Goal: Task Accomplishment & Management: Use online tool/utility

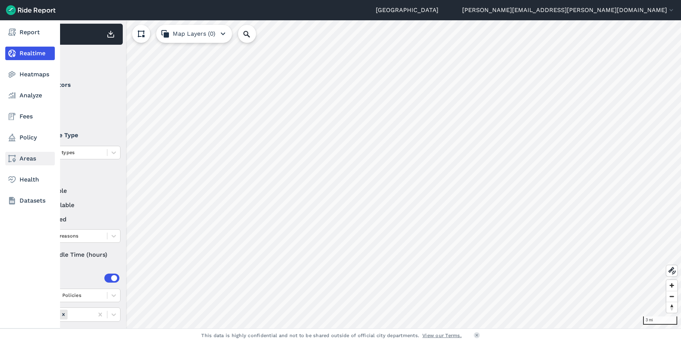
click at [14, 158] on use at bounding box center [12, 159] width 8 height 8
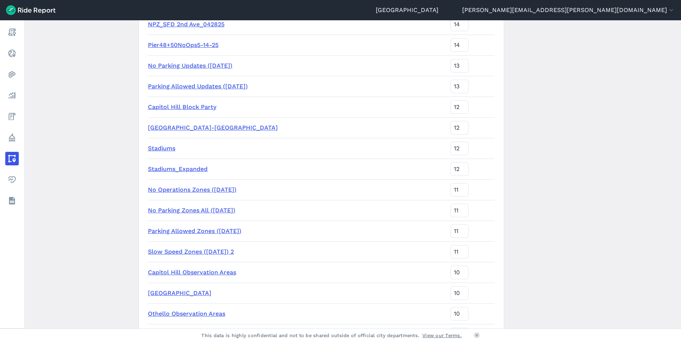
scroll to position [38, 0]
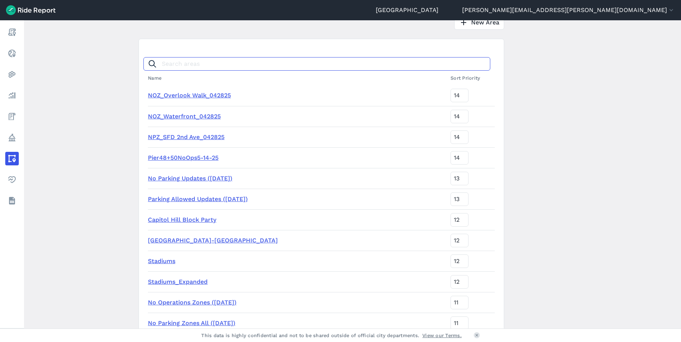
click at [323, 68] on input "Search areas" at bounding box center [316, 64] width 347 height 14
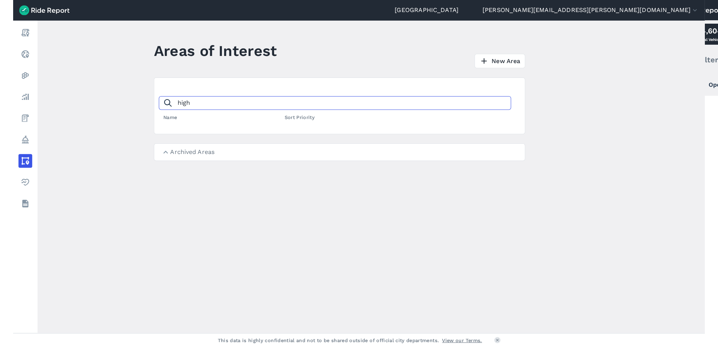
scroll to position [0, 0]
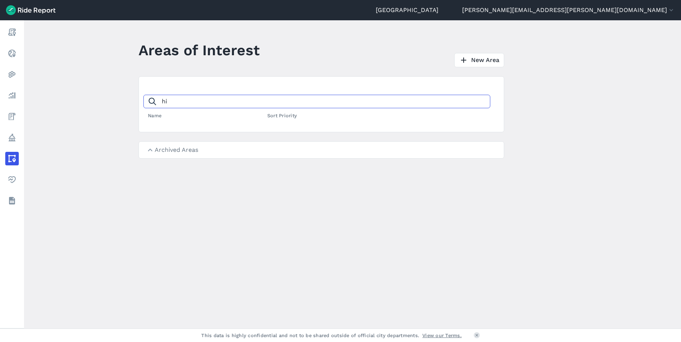
type input "h"
type input "p"
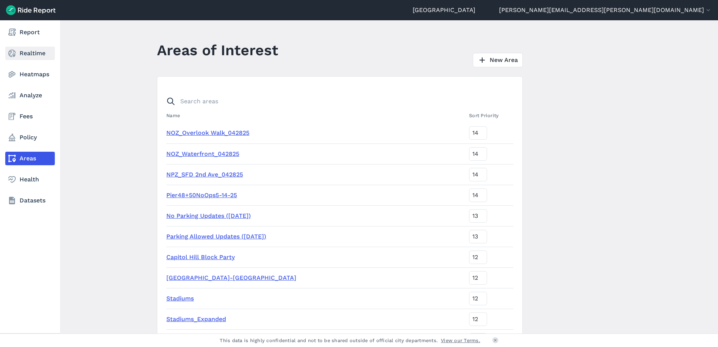
click at [25, 51] on link "Realtime" at bounding box center [30, 54] width 50 height 14
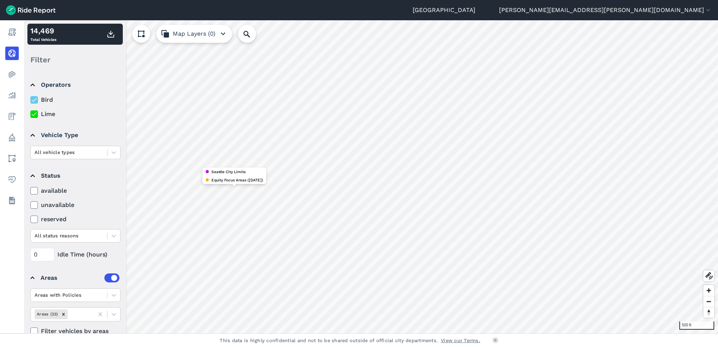
click at [265, 10] on header "Seattle [PERSON_NAME][EMAIL_ADDRESS][PERSON_NAME][DOMAIN_NAME] Settings Terms S…" at bounding box center [359, 10] width 718 height 20
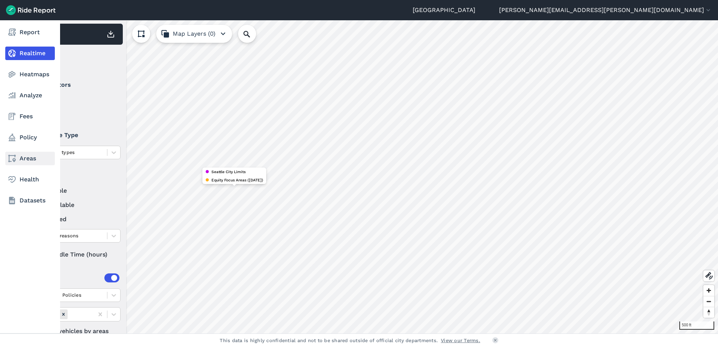
click at [26, 157] on link "Areas" at bounding box center [30, 159] width 50 height 14
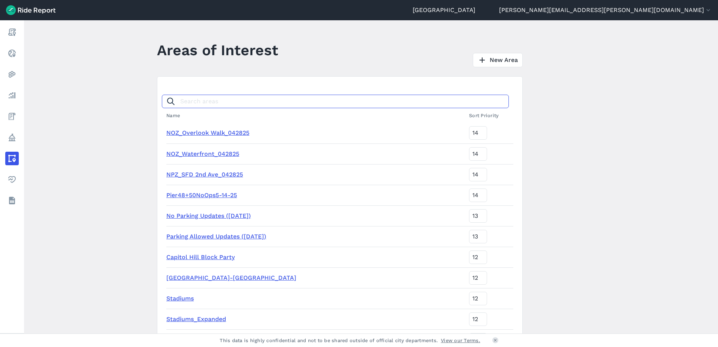
click at [210, 102] on input "Search areas" at bounding box center [335, 102] width 347 height 14
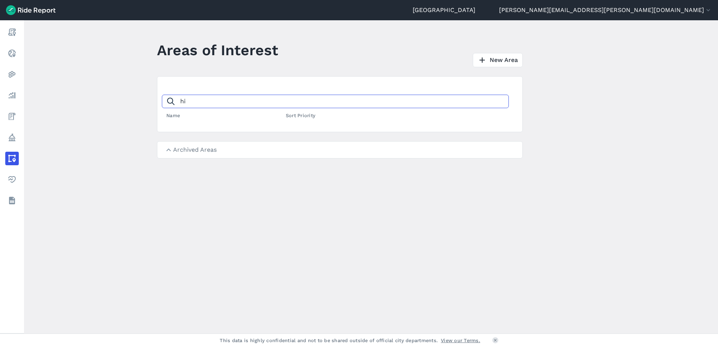
type input "h"
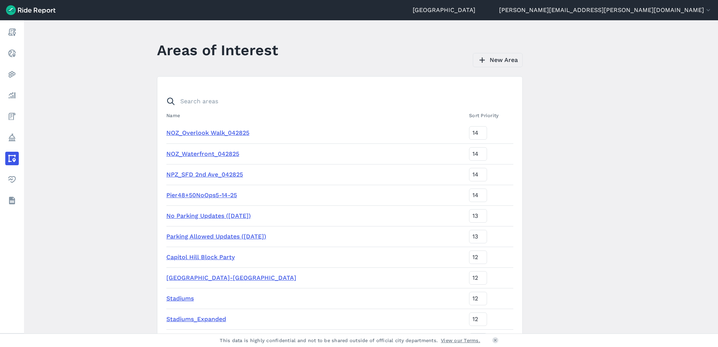
click at [480, 64] on icon at bounding box center [482, 60] width 9 height 9
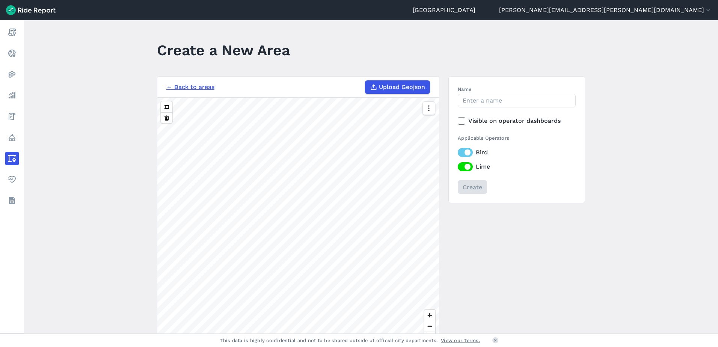
click at [177, 83] on link "← Back to areas" at bounding box center [190, 87] width 48 height 9
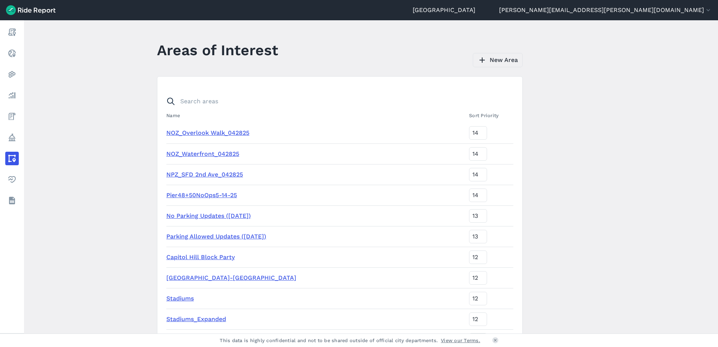
click at [502, 61] on link "New Area" at bounding box center [498, 60] width 50 height 14
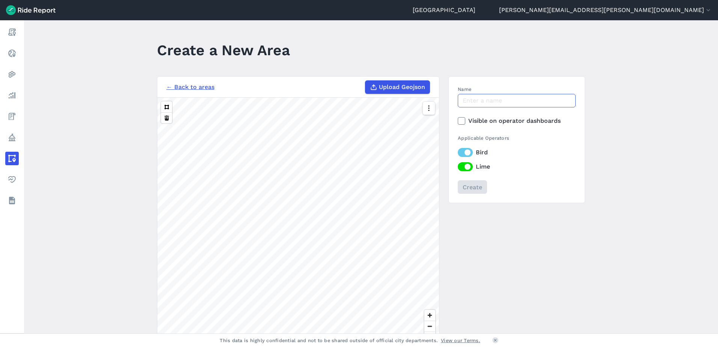
click at [491, 100] on input "Name" at bounding box center [517, 101] width 118 height 14
type input "[GEOGRAPHIC_DATA]"
click at [514, 186] on div "Create" at bounding box center [517, 187] width 118 height 14
click at [166, 109] on button at bounding box center [166, 106] width 11 height 11
click at [468, 187] on input "Create" at bounding box center [471, 187] width 29 height 14
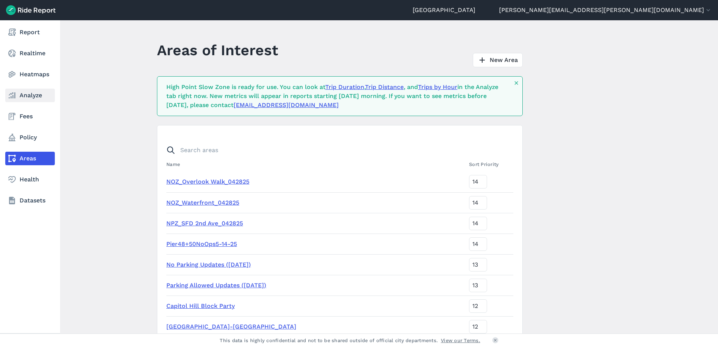
click at [26, 96] on link "Analyze" at bounding box center [30, 96] width 50 height 14
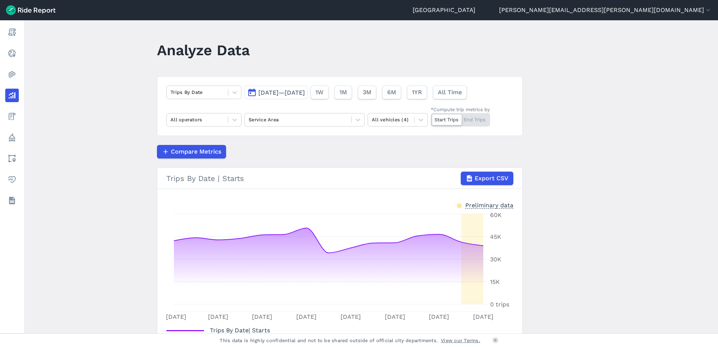
click at [274, 89] on button "[DATE]—[DATE]" at bounding box center [275, 93] width 63 height 14
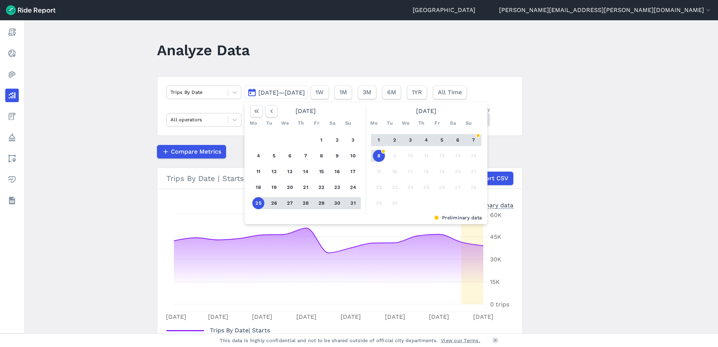
click at [269, 96] on span "[DATE]—[DATE]" at bounding box center [281, 92] width 47 height 7
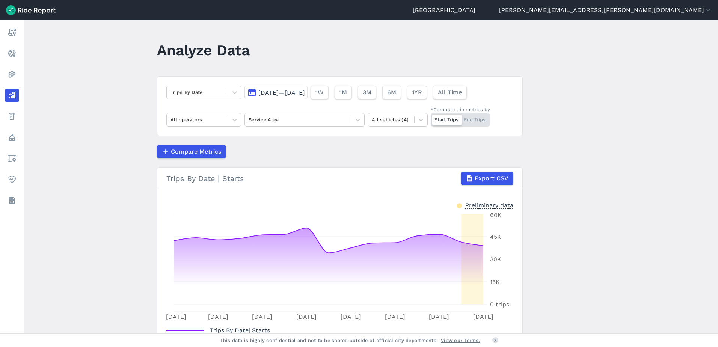
click at [269, 96] on span "[DATE]—[DATE]" at bounding box center [281, 92] width 47 height 7
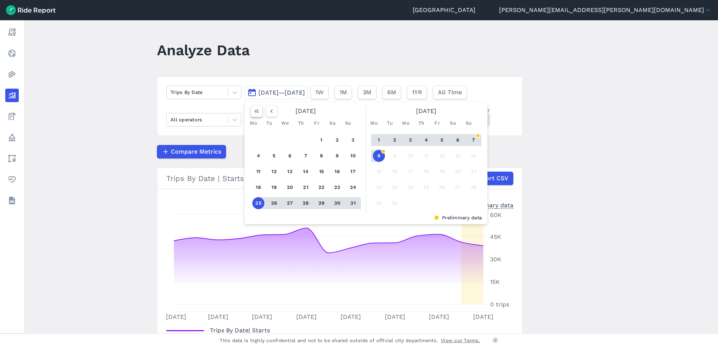
click at [255, 113] on icon "button" at bounding box center [257, 111] width 8 height 8
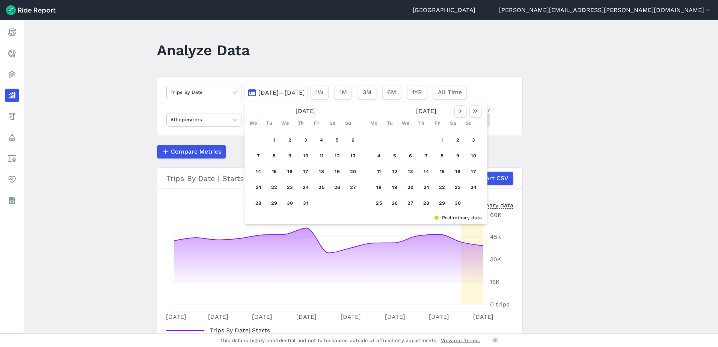
click at [480, 114] on div "[DATE]" at bounding box center [426, 111] width 116 height 12
click at [475, 113] on icon "button" at bounding box center [476, 111] width 8 height 8
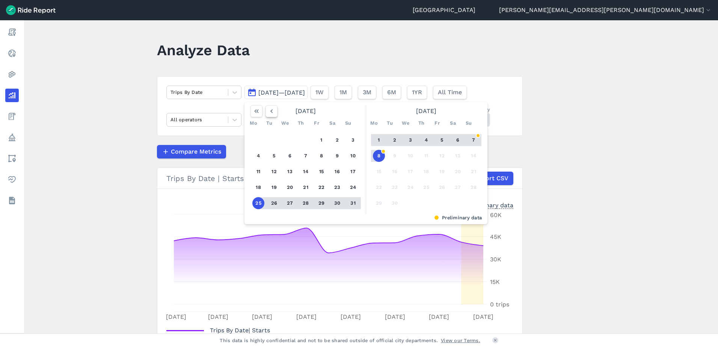
click at [272, 113] on icon "button" at bounding box center [272, 111] width 8 height 8
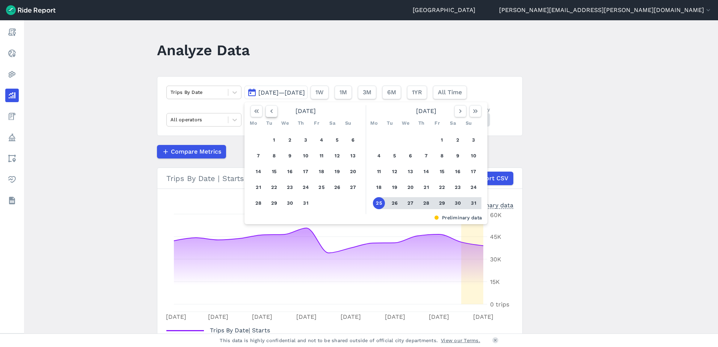
click at [272, 113] on icon "button" at bounding box center [272, 111] width 8 height 8
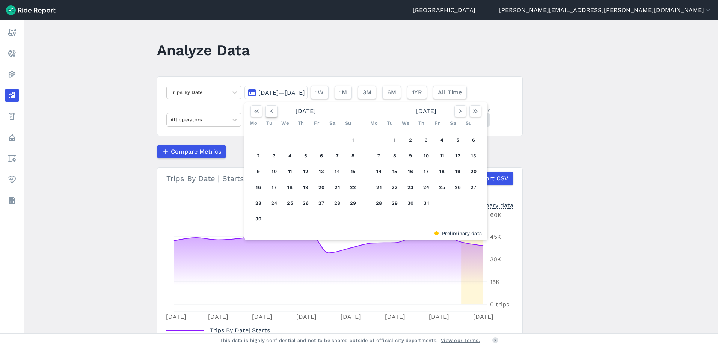
click at [272, 113] on icon "button" at bounding box center [272, 111] width 8 height 8
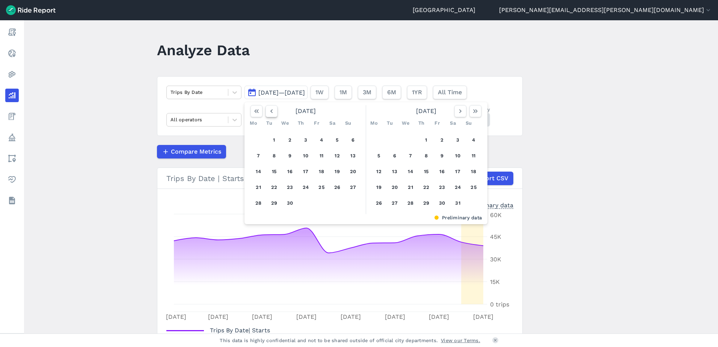
click at [272, 113] on icon "button" at bounding box center [272, 111] width 8 height 8
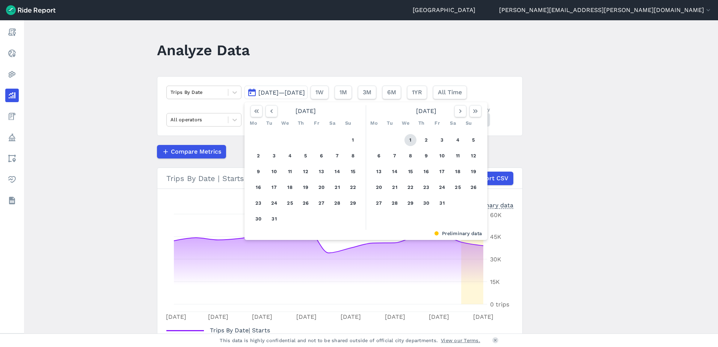
click at [409, 142] on button "1" at bounding box center [410, 140] width 12 height 12
click at [473, 111] on icon "button" at bounding box center [476, 111] width 8 height 8
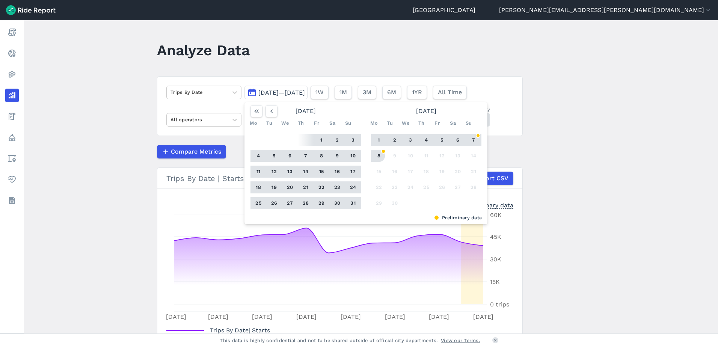
click at [375, 156] on button "8" at bounding box center [379, 156] width 12 height 12
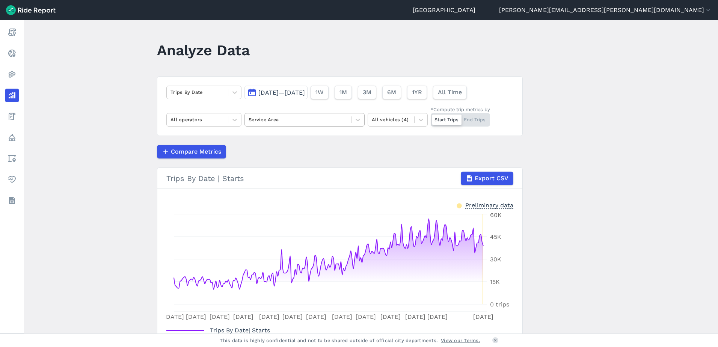
click at [326, 123] on div at bounding box center [298, 119] width 99 height 9
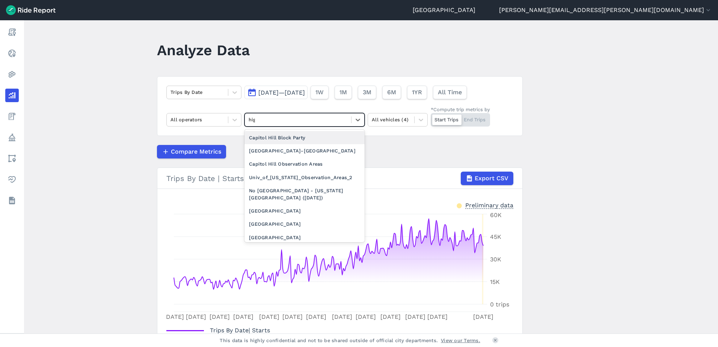
type input "high"
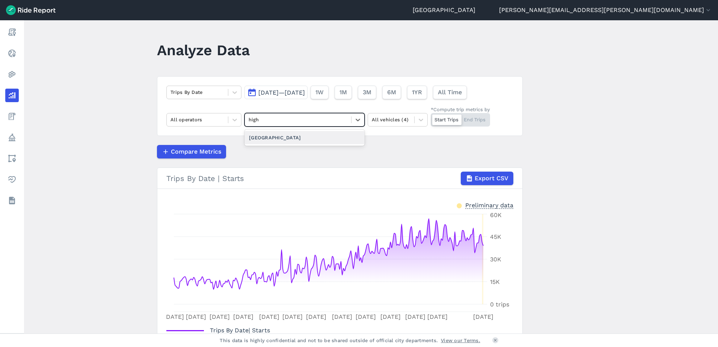
click at [326, 140] on div "[GEOGRAPHIC_DATA]" at bounding box center [304, 137] width 120 height 13
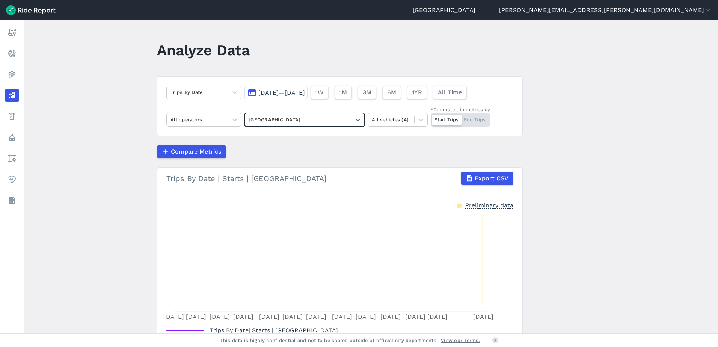
click at [436, 121] on div at bounding box center [446, 119] width 29 height 11
click at [431, 118] on input "*Compute trip metrics by Start Trips End Trips" at bounding box center [431, 115] width 0 height 5
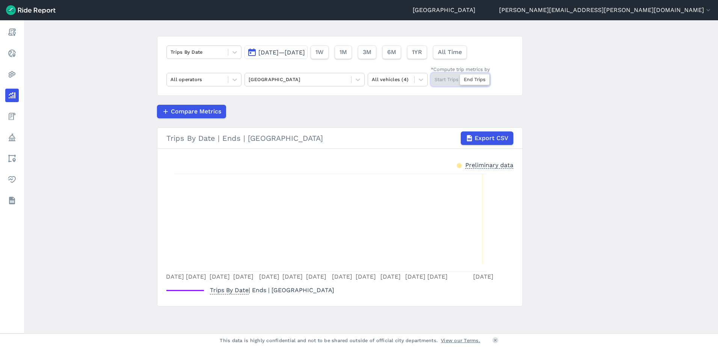
scroll to position [3, 0]
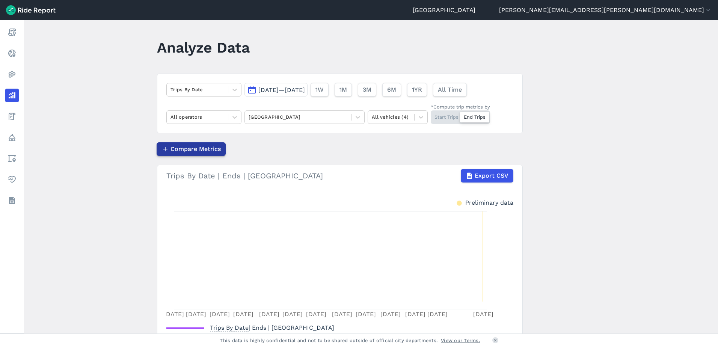
click at [218, 155] on button "Compare Metrics" at bounding box center [191, 149] width 69 height 14
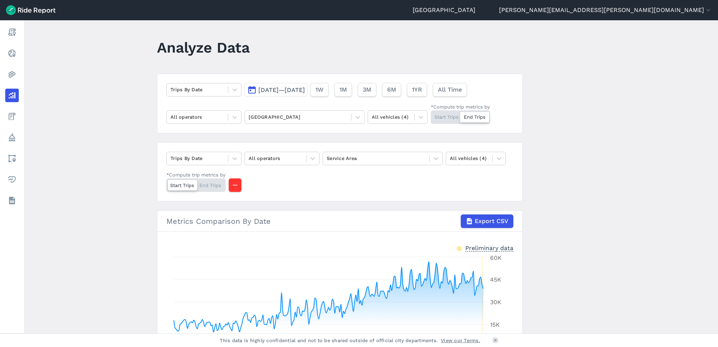
click at [533, 206] on main "Analyze Data Trips By Date [DATE]—[DATE] 1W 1M 3M 6M 1YR All Time All operators…" at bounding box center [371, 176] width 694 height 313
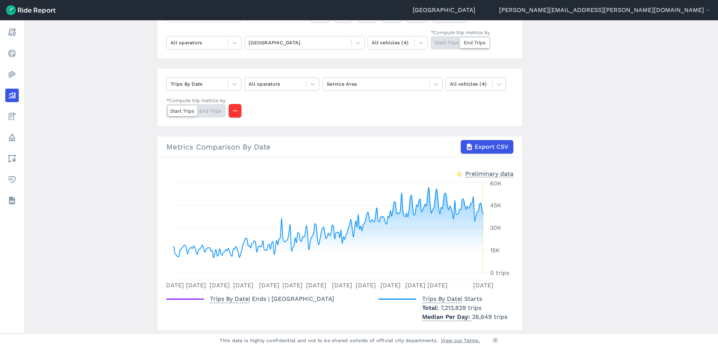
scroll to position [78, 0]
click at [236, 110] on icon "button" at bounding box center [235, 110] width 8 height 8
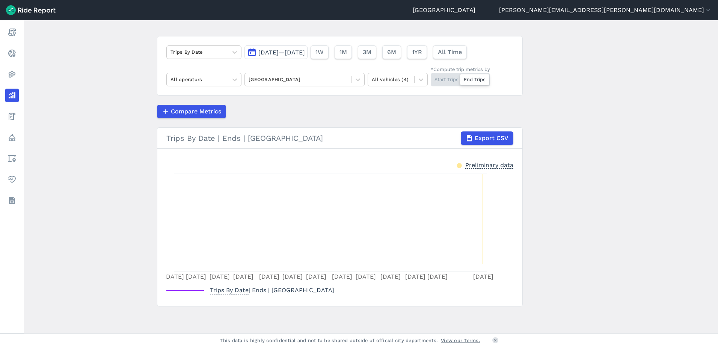
click at [449, 84] on div "Start Trips End Trips" at bounding box center [460, 80] width 59 height 14
click at [431, 78] on input "*Compute trip metrics by Start Trips End Trips" at bounding box center [431, 75] width 0 height 5
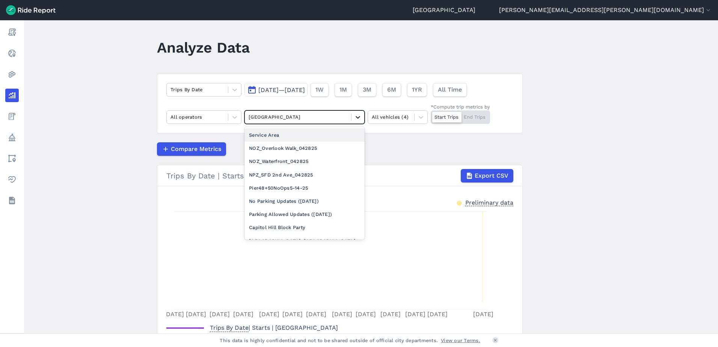
click at [352, 118] on div at bounding box center [357, 117] width 13 height 13
click at [286, 148] on div "NOZ_Overlook Walk_042825" at bounding box center [304, 148] width 120 height 13
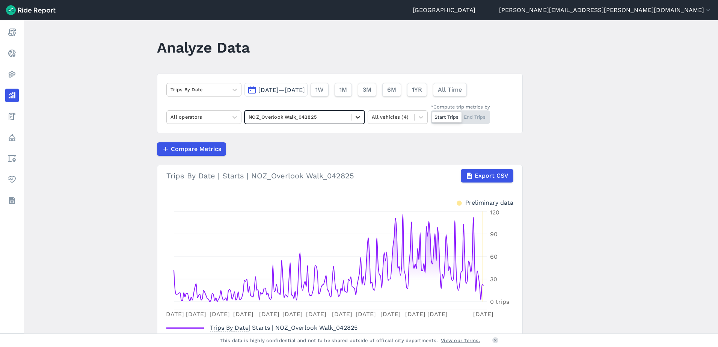
click at [357, 120] on icon at bounding box center [358, 117] width 8 height 8
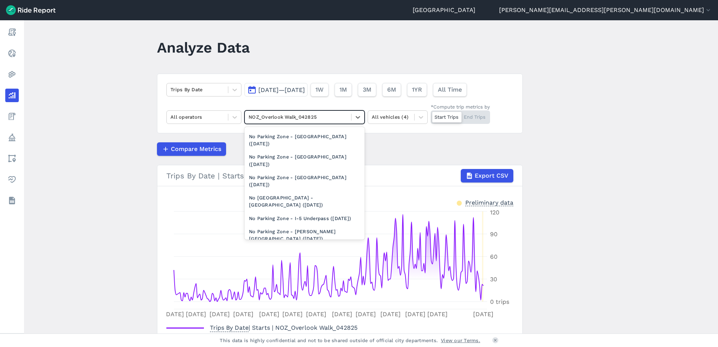
scroll to position [375, 0]
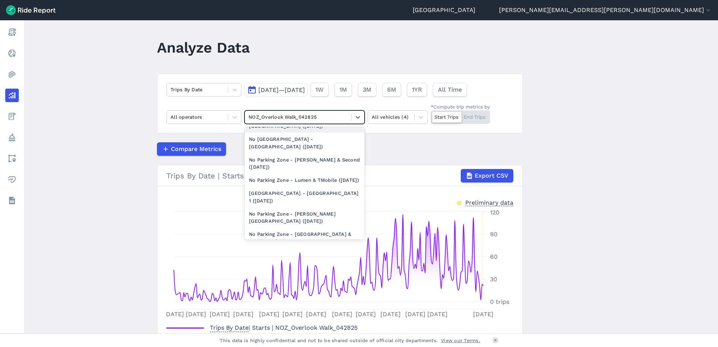
click at [320, 118] on div at bounding box center [298, 117] width 99 height 9
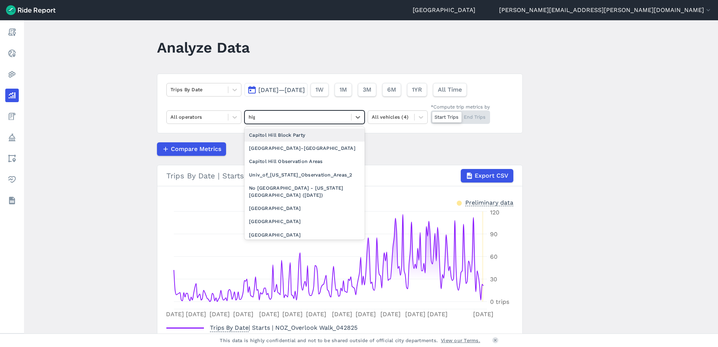
type input "high"
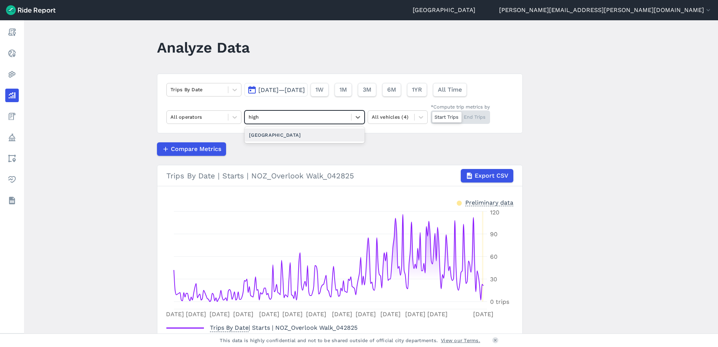
click at [307, 138] on div "[GEOGRAPHIC_DATA]" at bounding box center [304, 134] width 120 height 13
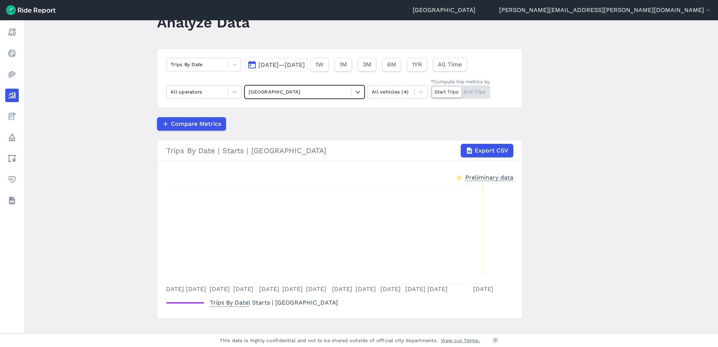
scroll to position [40, 0]
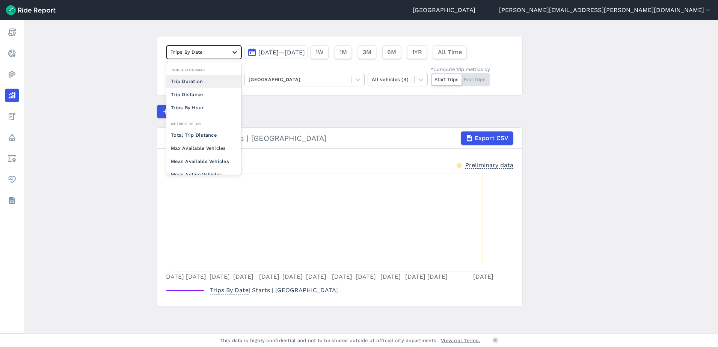
click at [236, 56] on icon at bounding box center [235, 52] width 8 height 8
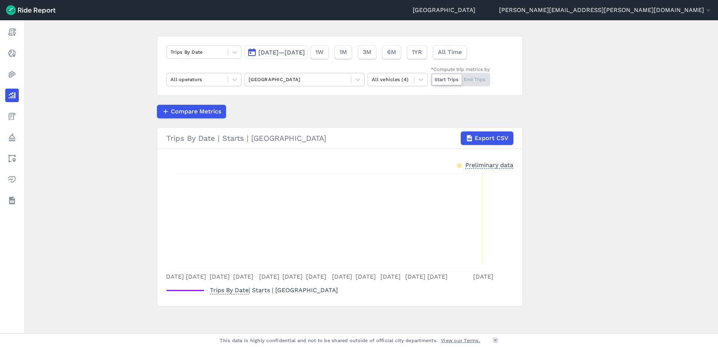
click at [133, 90] on main "Analyze Data Trips By Date [DATE]—[DATE] 1W 1M 3M 6M 1YR All Time All operators…" at bounding box center [371, 176] width 694 height 313
click at [460, 84] on div at bounding box center [446, 79] width 29 height 11
click at [431, 78] on input "*Compute trip metrics by Start Trips End Trips" at bounding box center [431, 75] width 0 height 5
click at [446, 81] on div "Start Trips End Trips" at bounding box center [460, 80] width 59 height 14
click at [431, 78] on input "*Compute trip metrics by Start Trips End Trips" at bounding box center [431, 75] width 0 height 5
